Goal: Task Accomplishment & Management: Manage account settings

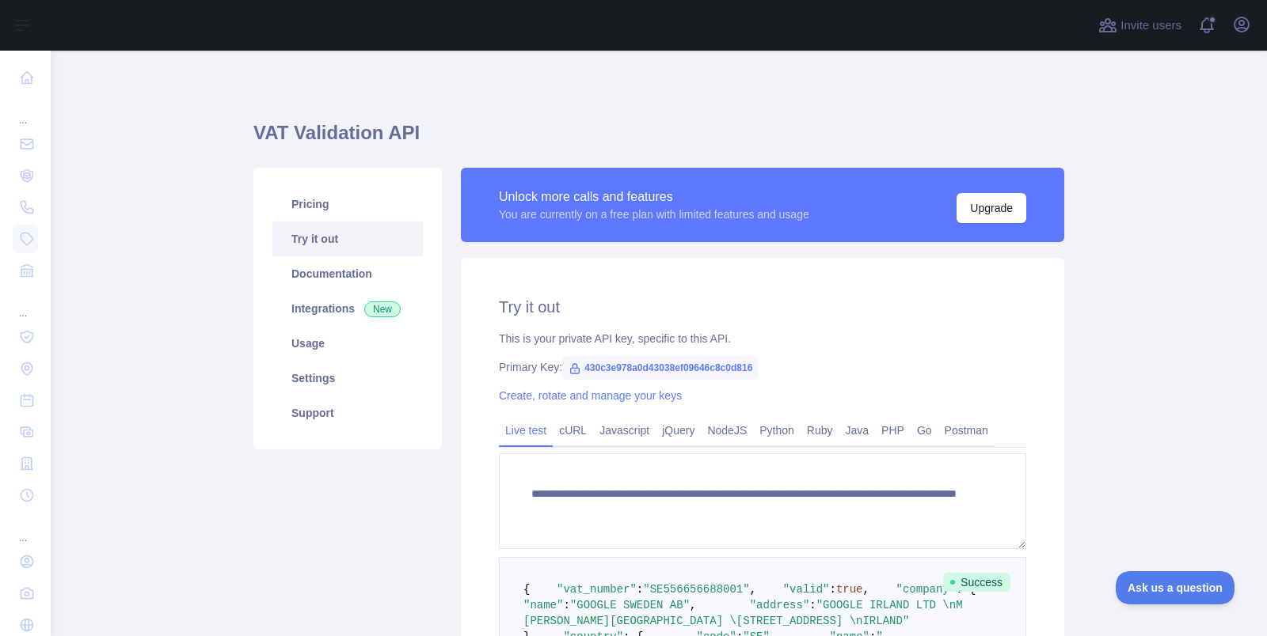
click at [1241, 39] on div "Invite users View notifications Open user menu" at bounding box center [1174, 25] width 159 height 51
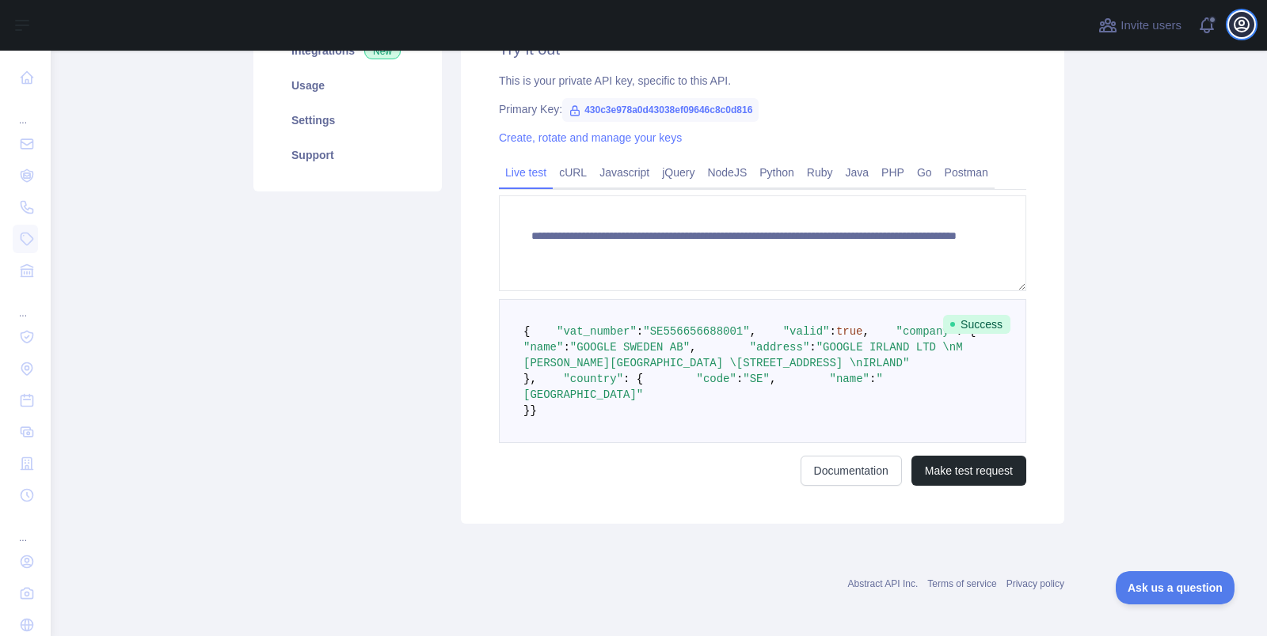
click at [1241, 20] on icon "button" at bounding box center [1241, 24] width 14 height 14
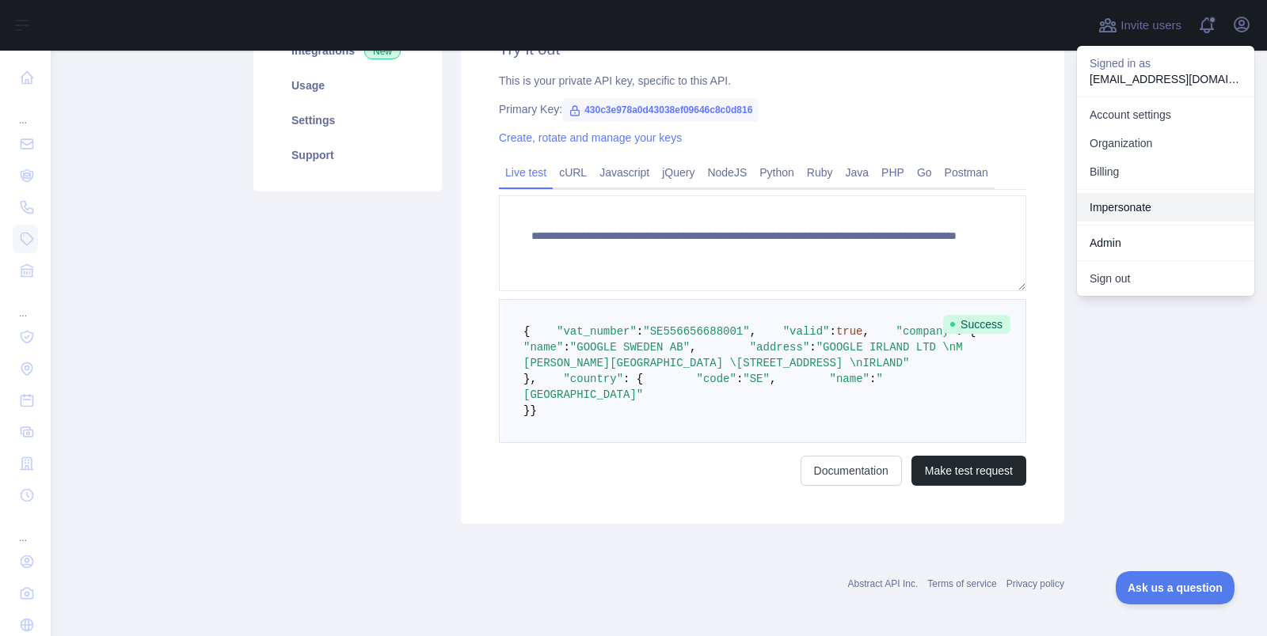
click at [1172, 205] on link "Impersonate" at bounding box center [1165, 207] width 177 height 28
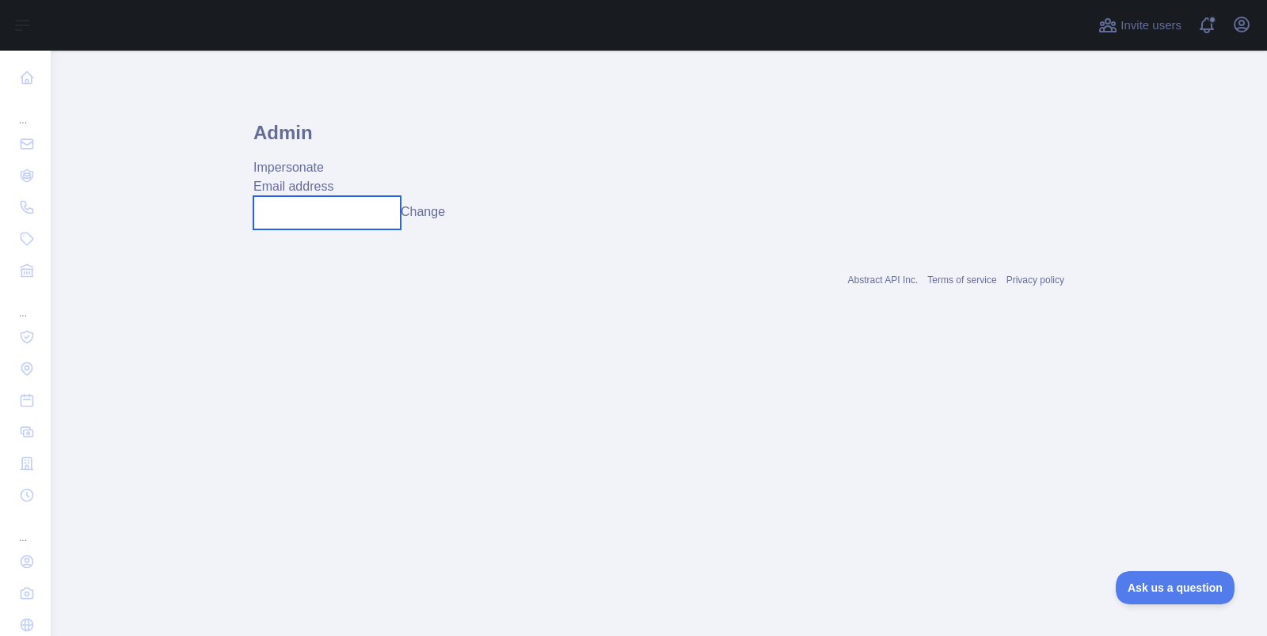
click at [342, 206] on input "text" at bounding box center [326, 212] width 147 height 33
paste input "**********"
type input "**********"
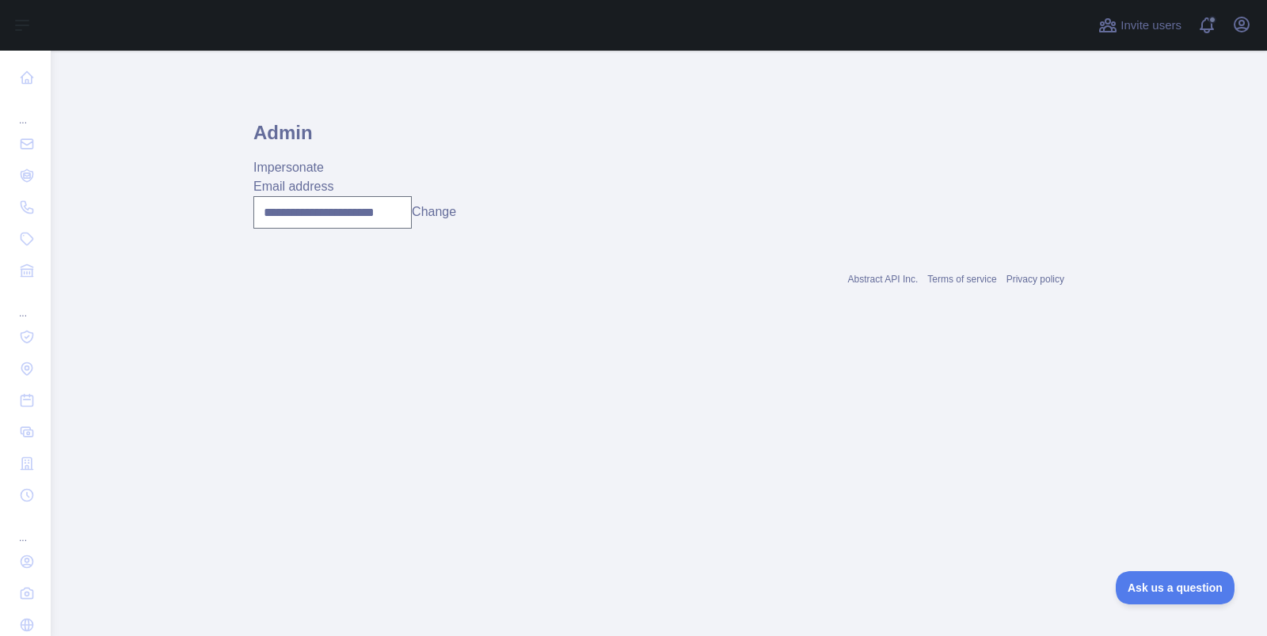
click at [437, 205] on button "Change" at bounding box center [434, 212] width 44 height 19
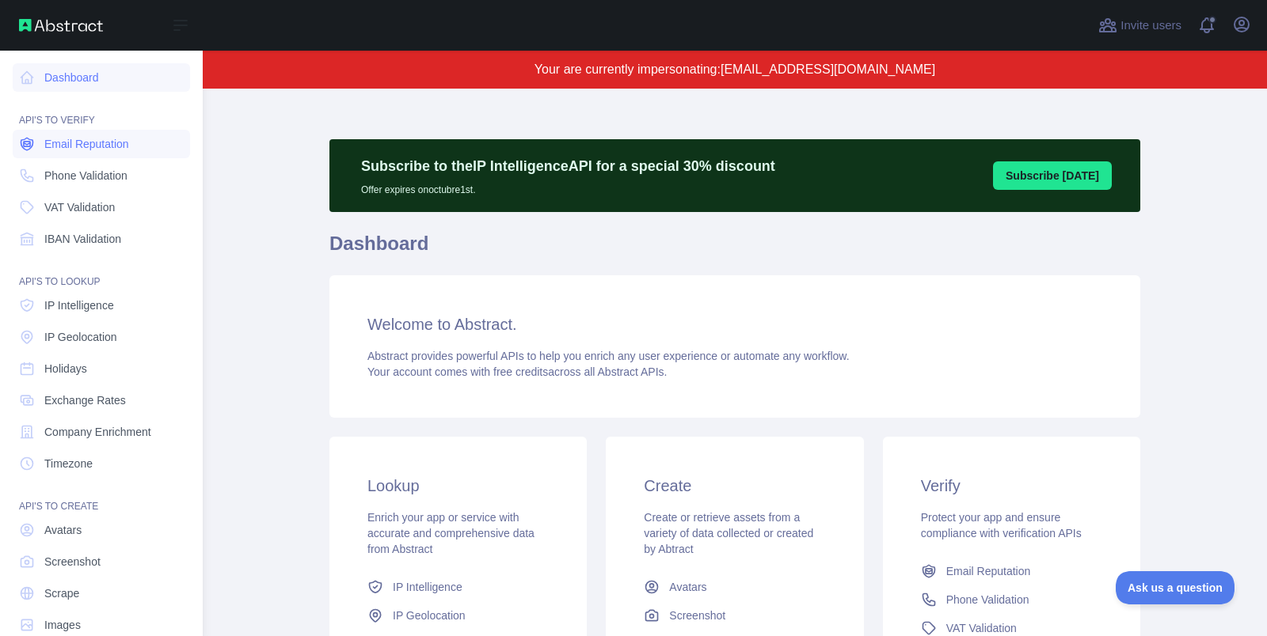
click at [36, 141] on link "Email Reputation" at bounding box center [101, 144] width 177 height 28
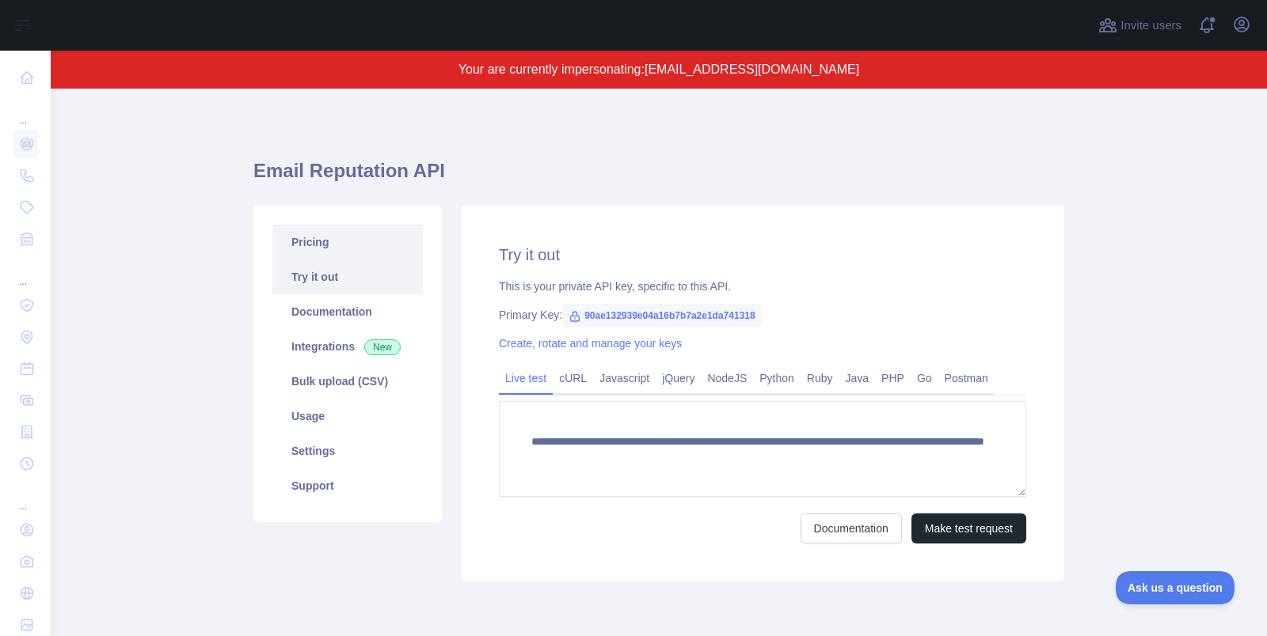
click at [376, 248] on link "Pricing" at bounding box center [347, 242] width 150 height 35
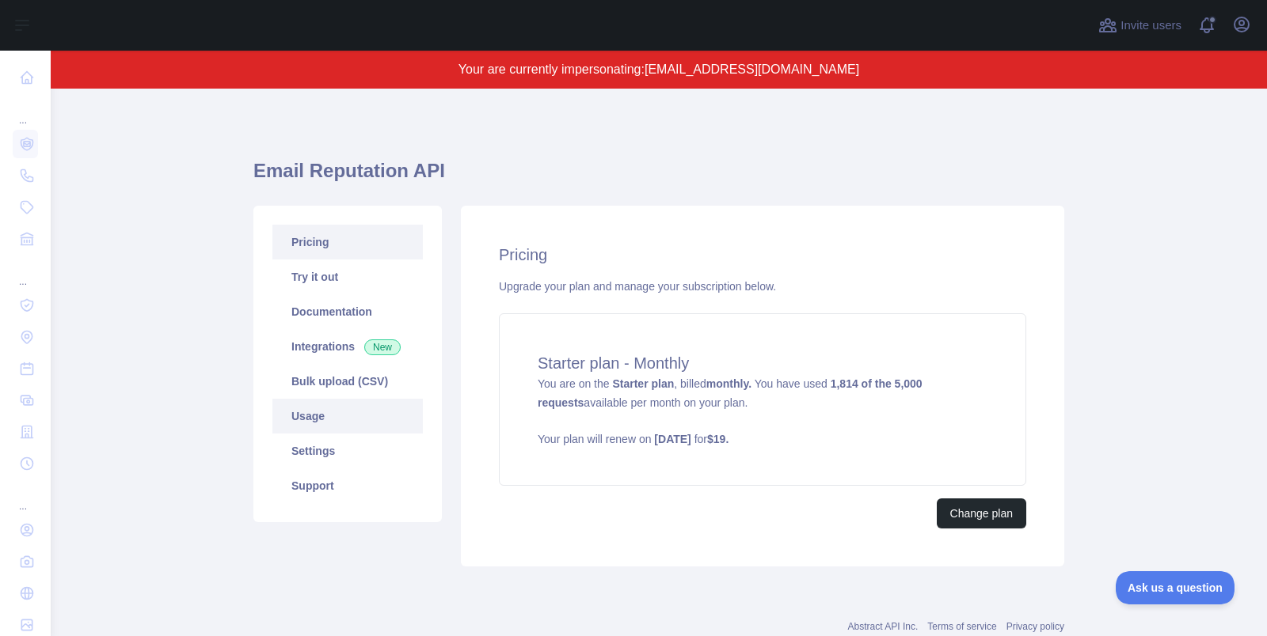
click at [344, 414] on link "Usage" at bounding box center [347, 416] width 150 height 35
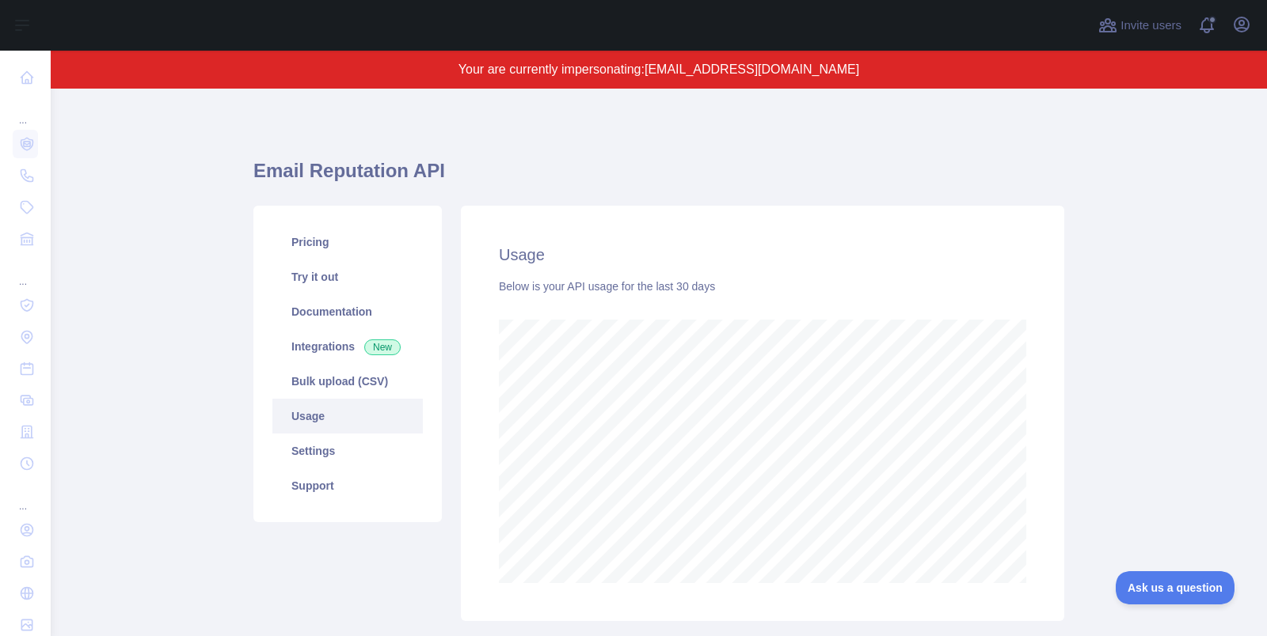
scroll to position [548, 1216]
click at [368, 378] on link "Bulk upload (CSV)" at bounding box center [347, 381] width 150 height 35
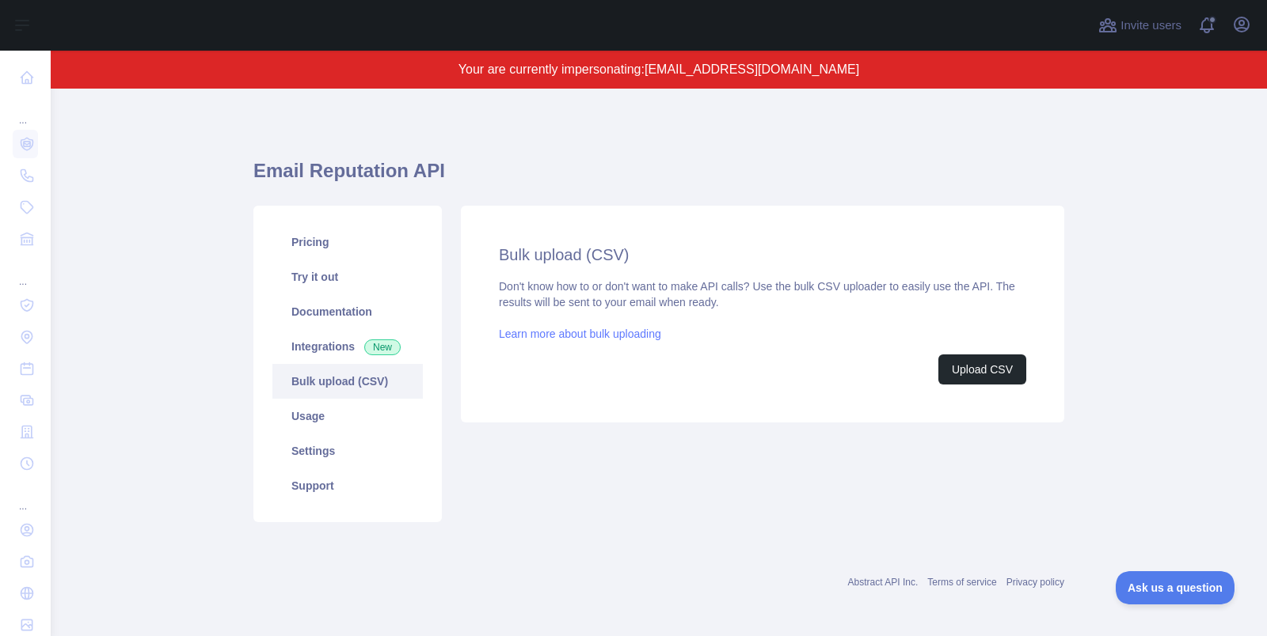
click at [692, 69] on span "[EMAIL_ADDRESS][DOMAIN_NAME]" at bounding box center [751, 69] width 215 height 13
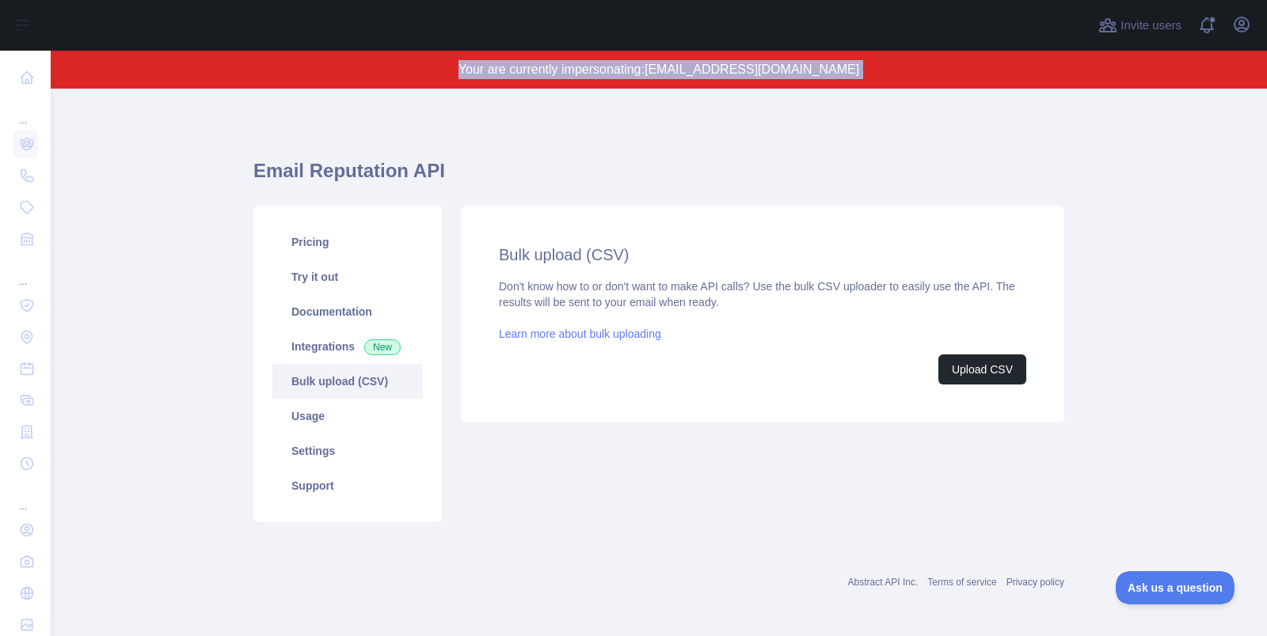
click at [692, 69] on span "[EMAIL_ADDRESS][DOMAIN_NAME]" at bounding box center [751, 69] width 215 height 13
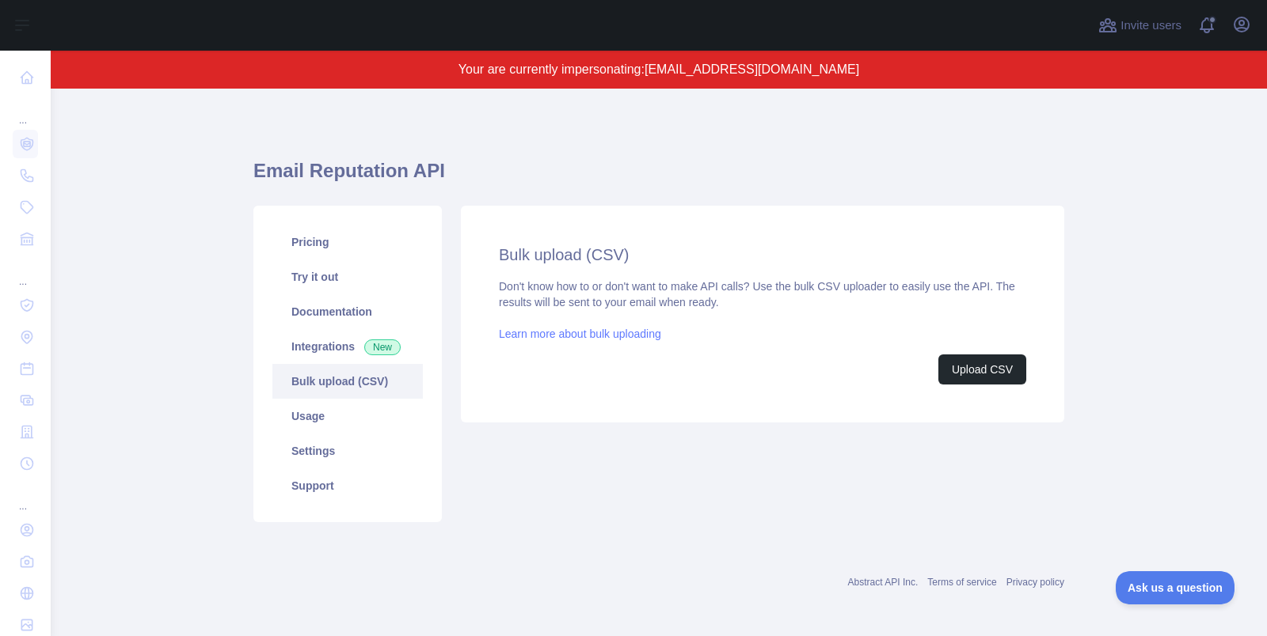
click at [733, 68] on span "[EMAIL_ADDRESS][DOMAIN_NAME]" at bounding box center [751, 69] width 215 height 13
drag, startPoint x: 686, startPoint y: 67, endPoint x: 853, endPoint y: 66, distance: 166.3
click at [853, 66] on p "Your are currently impersonating: [EMAIL_ADDRESS][DOMAIN_NAME]" at bounding box center [659, 69] width 1064 height 19
drag, startPoint x: 853, startPoint y: 66, endPoint x: 706, endPoint y: 67, distance: 146.5
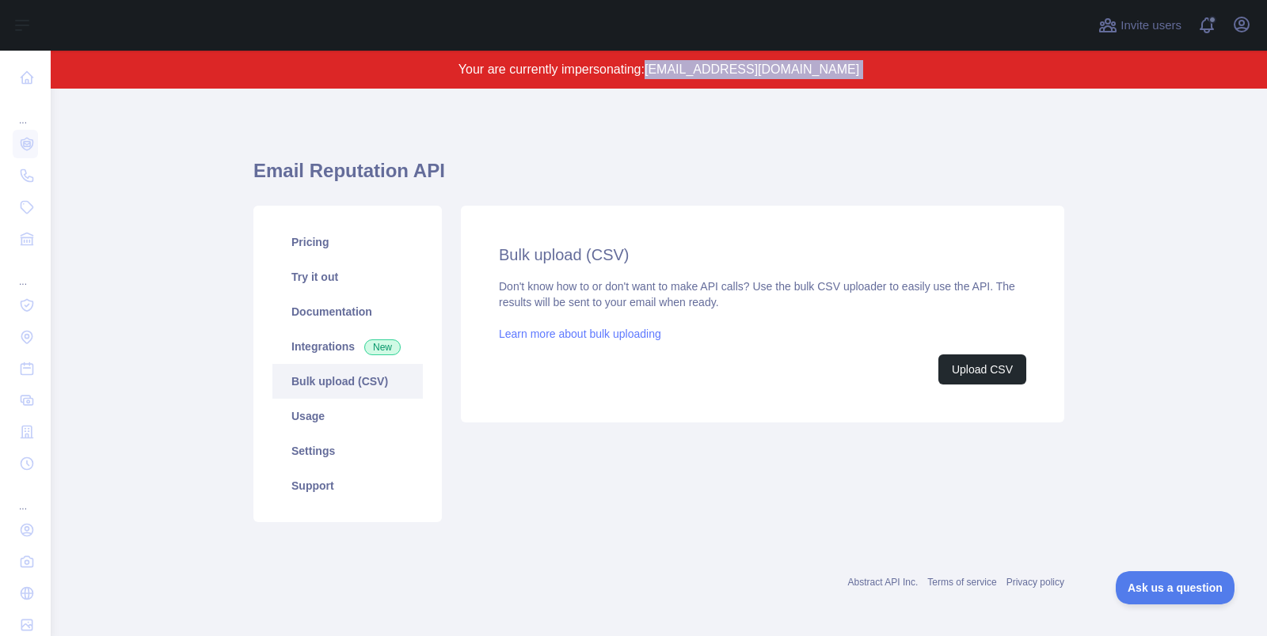
click at [705, 67] on p "Your are currently impersonating: [EMAIL_ADDRESS][DOMAIN_NAME]" at bounding box center [659, 69] width 1064 height 19
click at [1245, 27] on icon "button" at bounding box center [1241, 24] width 19 height 19
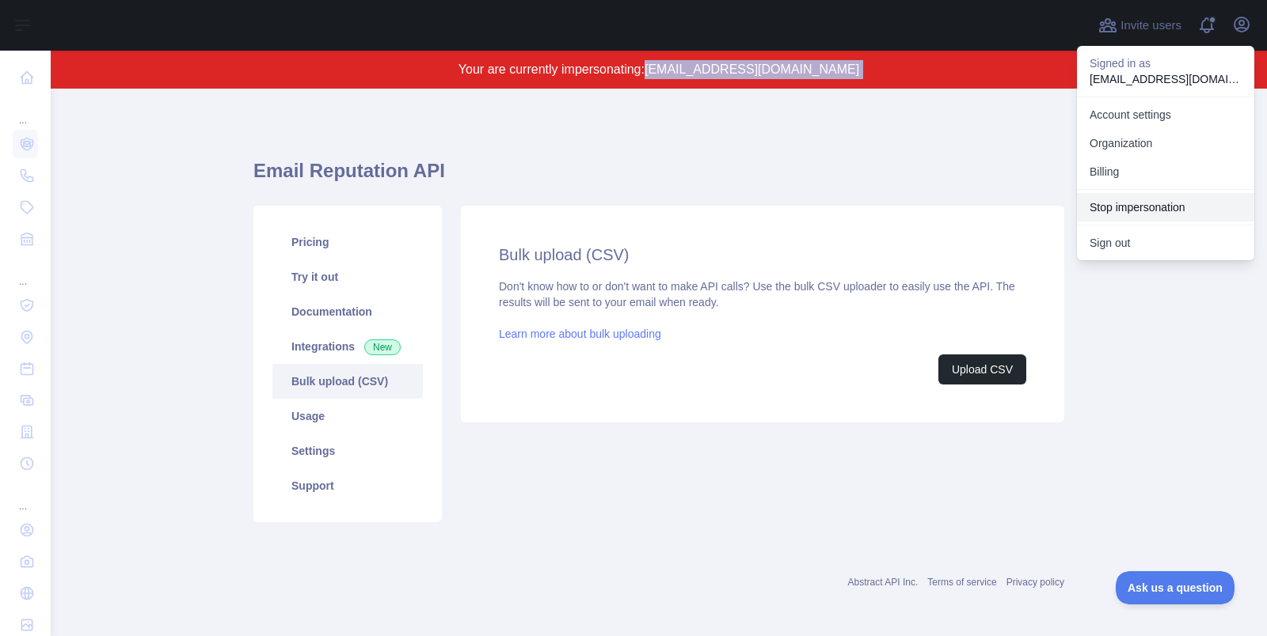
click at [1165, 211] on button "Stop impersonation" at bounding box center [1165, 207] width 177 height 28
